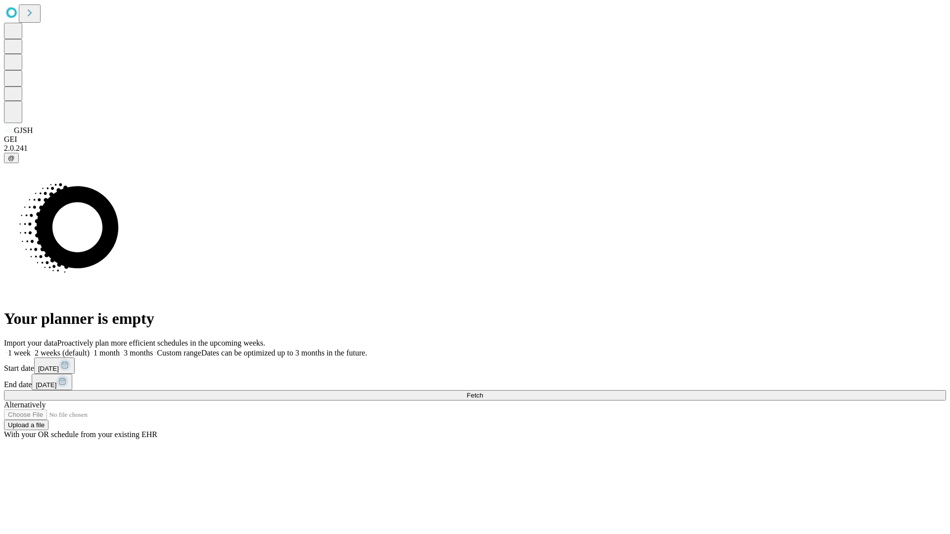
click at [483, 392] on span "Fetch" at bounding box center [474, 395] width 16 height 7
